Goal: Find specific fact: Find specific fact

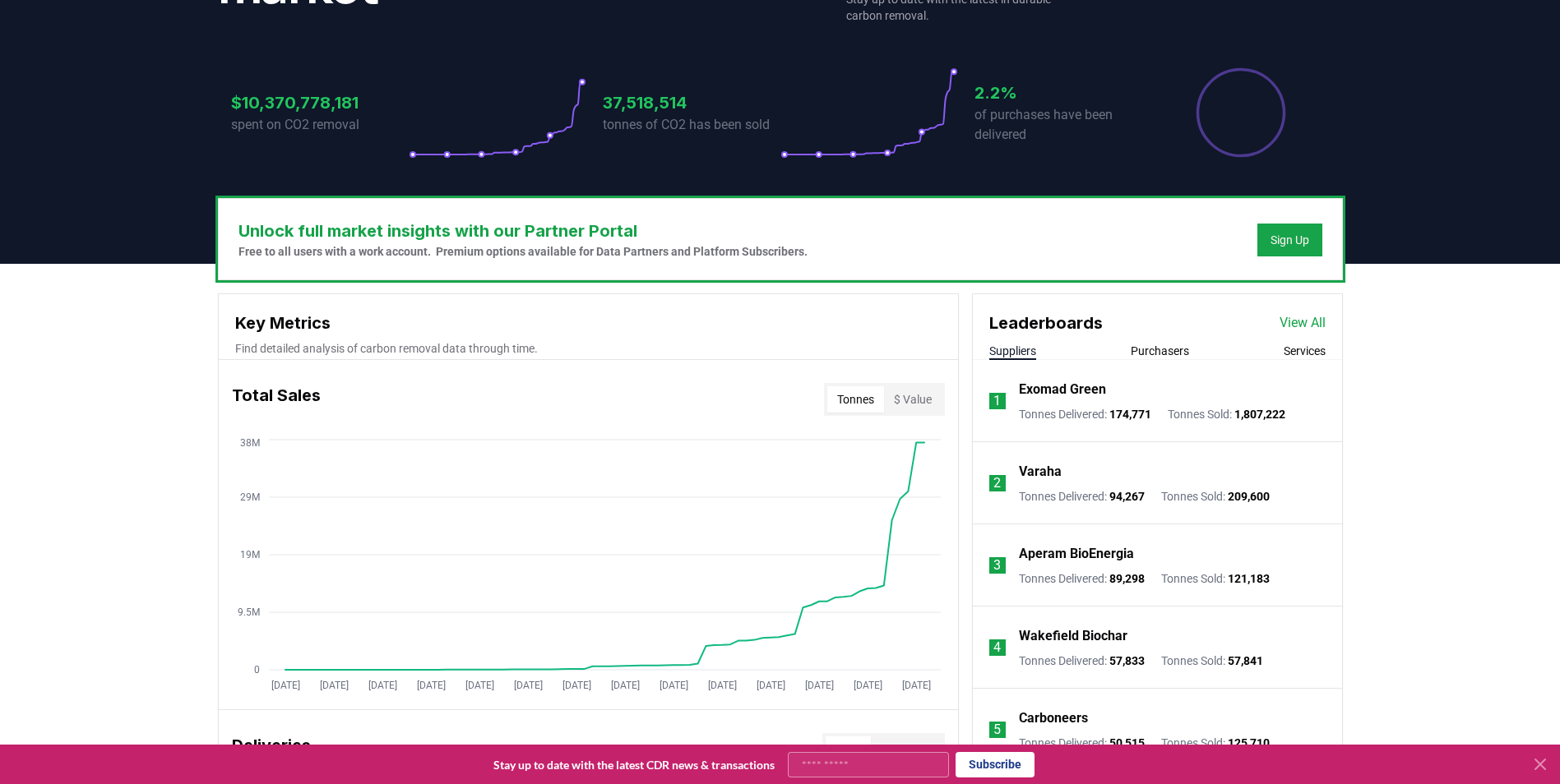
scroll to position [335, 0]
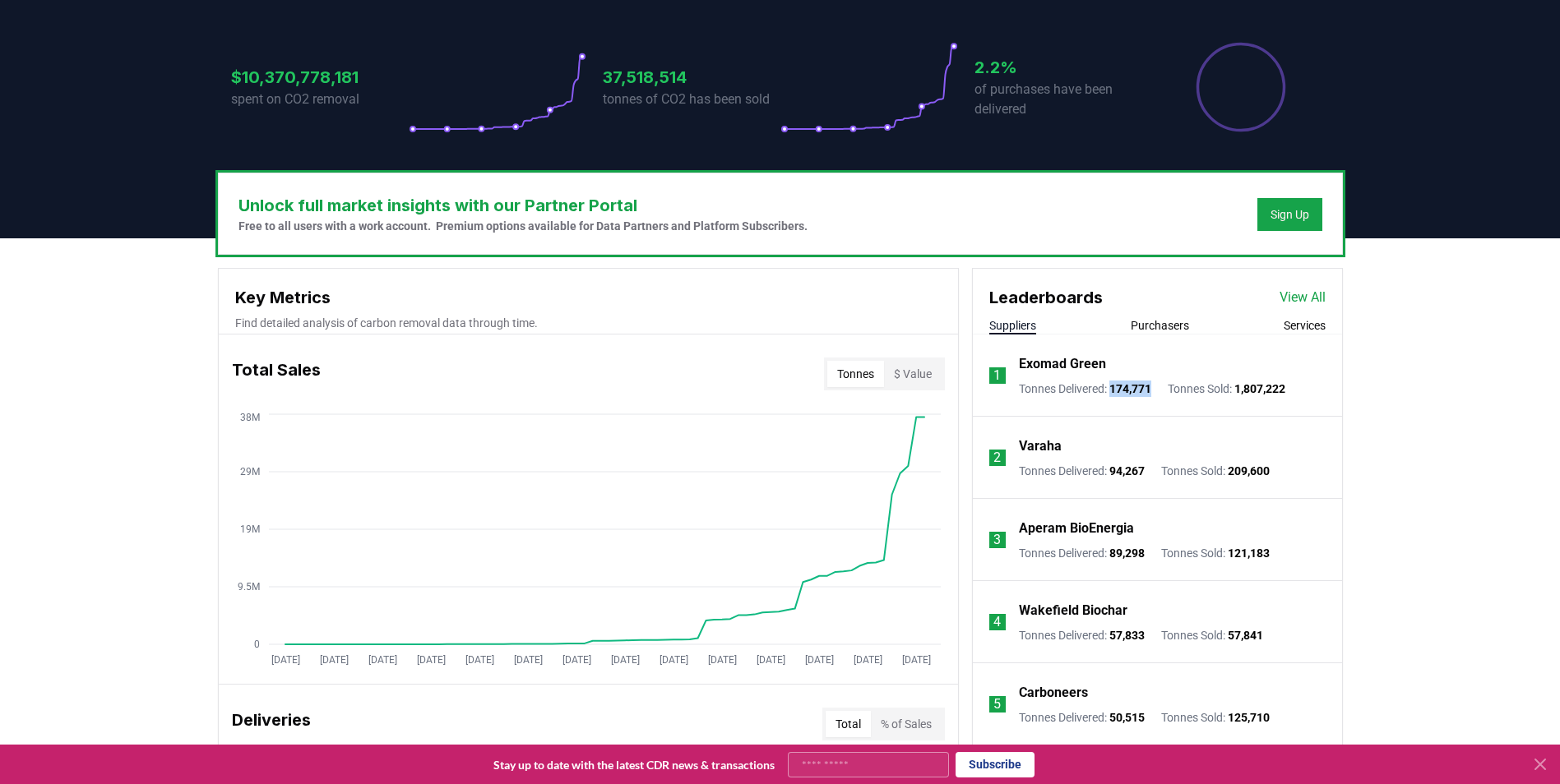
drag, startPoint x: 1113, startPoint y: 392, endPoint x: 1159, endPoint y: 393, distance: 46.0
click at [1159, 393] on div "Tonnes Delivered : 174,771 Tonnes Sold : 1,807,222" at bounding box center [1152, 389] width 267 height 16
copy span "174,771"
drag, startPoint x: 1244, startPoint y: 389, endPoint x: 1296, endPoint y: 392, distance: 52.1
click at [1286, 392] on span "1,807,222" at bounding box center [1259, 389] width 51 height 14
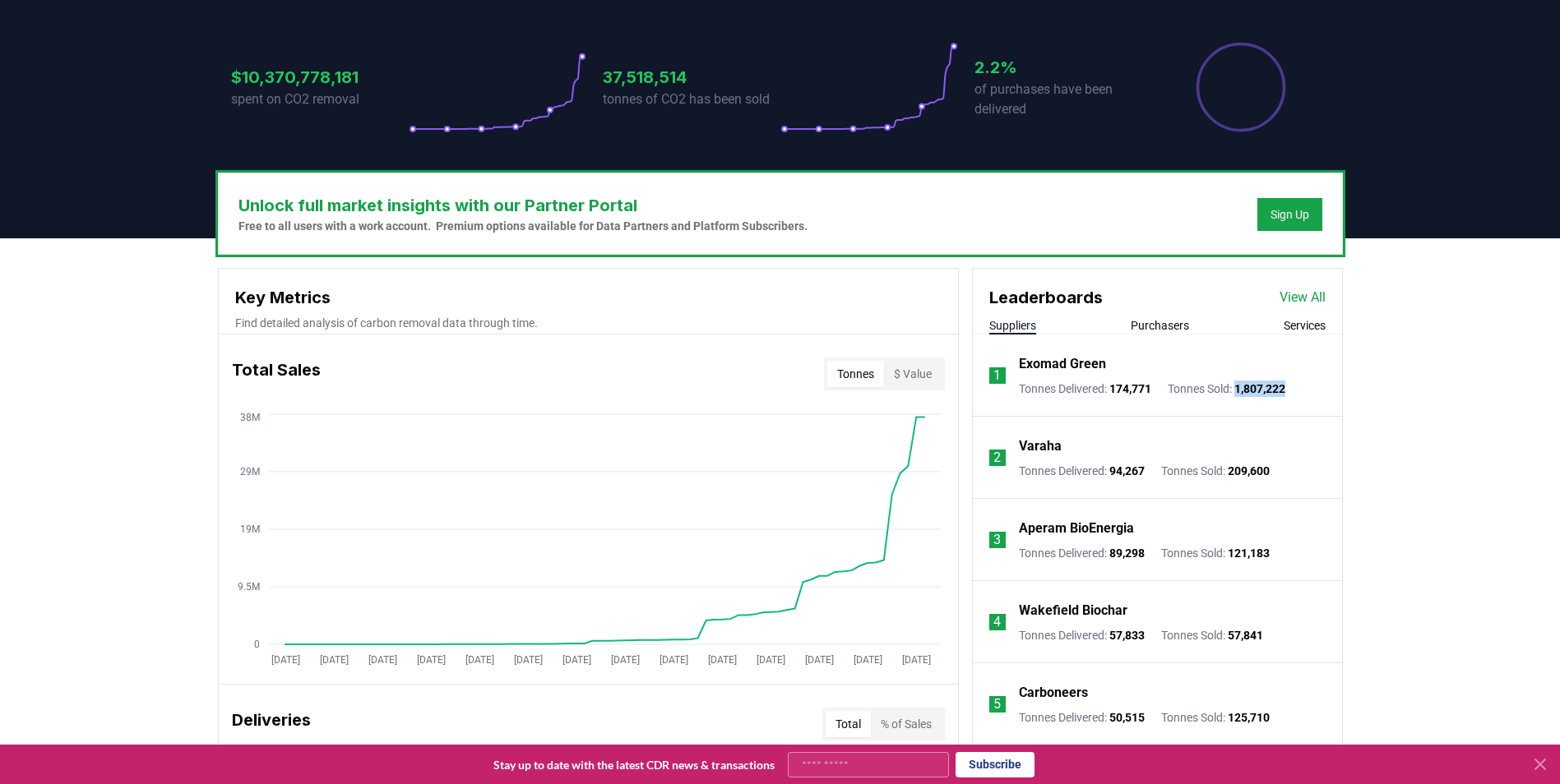
copy span "1,807,222"
